Goal: Task Accomplishment & Management: Use online tool/utility

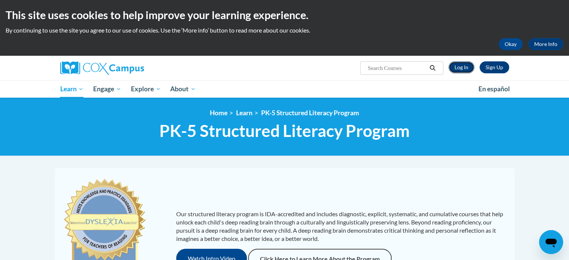
click at [461, 67] on link "Log In" at bounding box center [461, 67] width 26 height 12
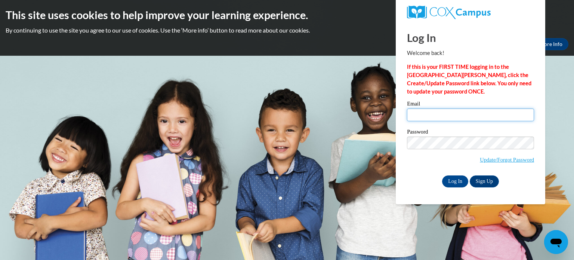
click at [479, 116] on input "Email" at bounding box center [470, 114] width 127 height 13
type input "[EMAIL_ADDRESS][PERSON_NAME][DOMAIN_NAME]"
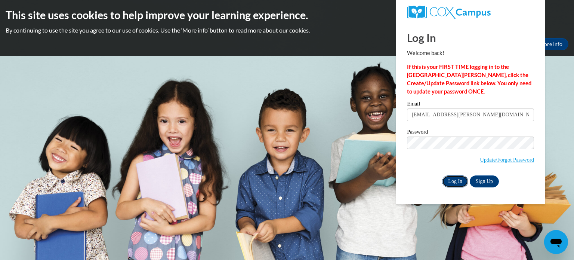
click at [452, 181] on input "Log In" at bounding box center [455, 181] width 26 height 12
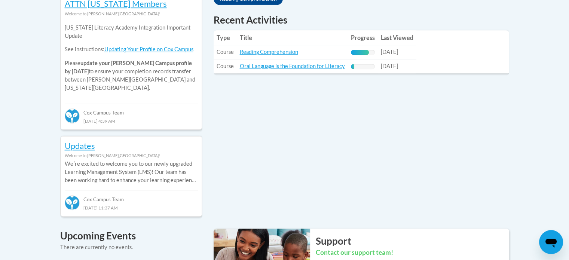
scroll to position [356, 0]
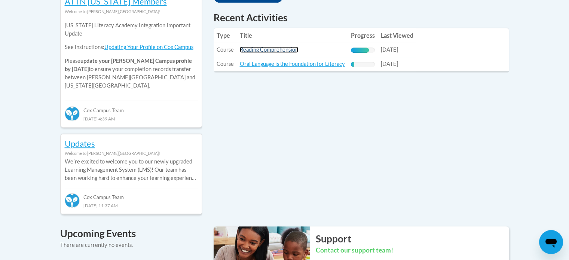
click at [273, 52] on link "Reading Comprehension" at bounding box center [269, 49] width 58 height 6
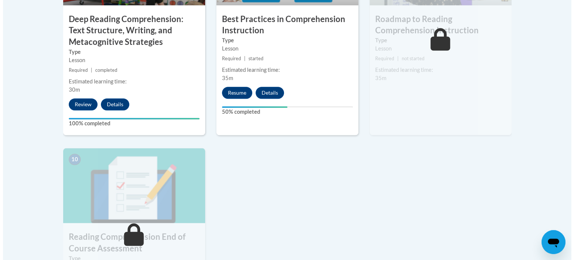
scroll to position [750, 0]
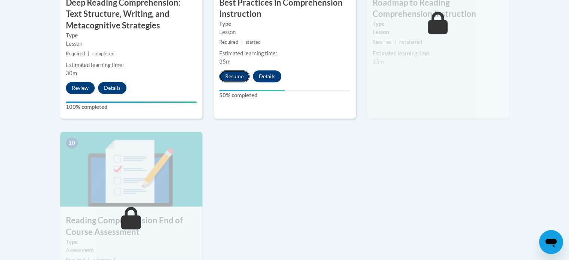
click at [240, 78] on button "Resume" at bounding box center [234, 76] width 30 height 12
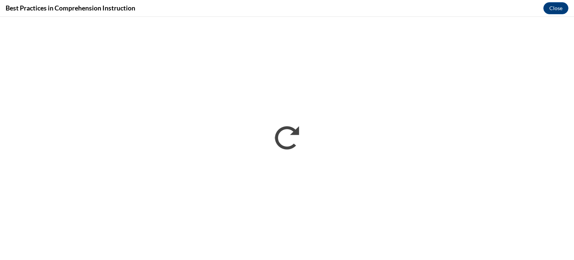
scroll to position [0, 0]
